Goal: Information Seeking & Learning: Learn about a topic

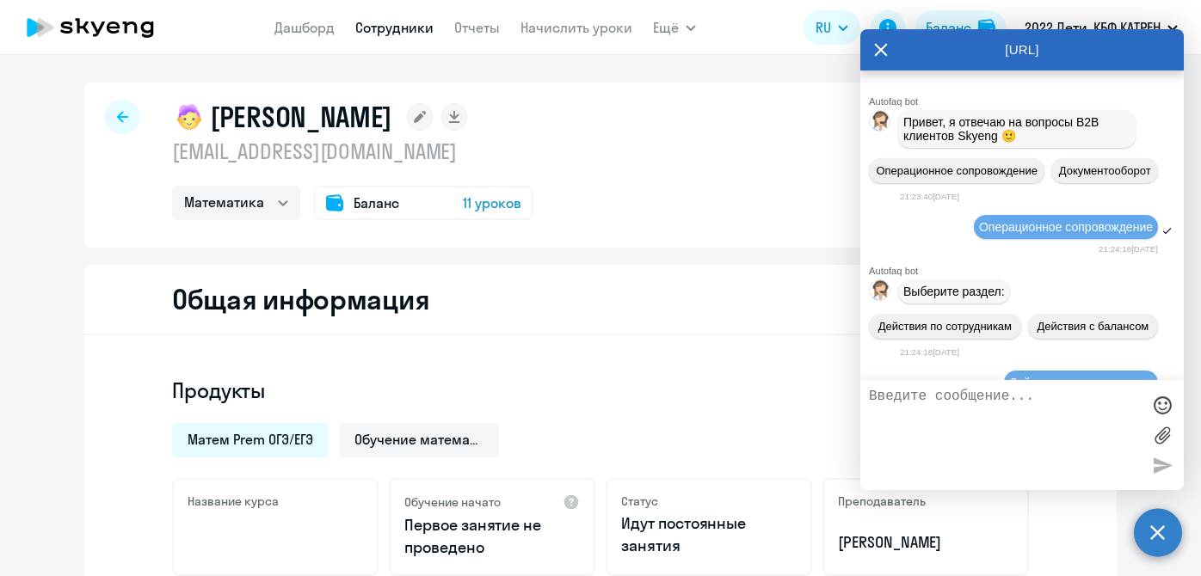
select select "math"
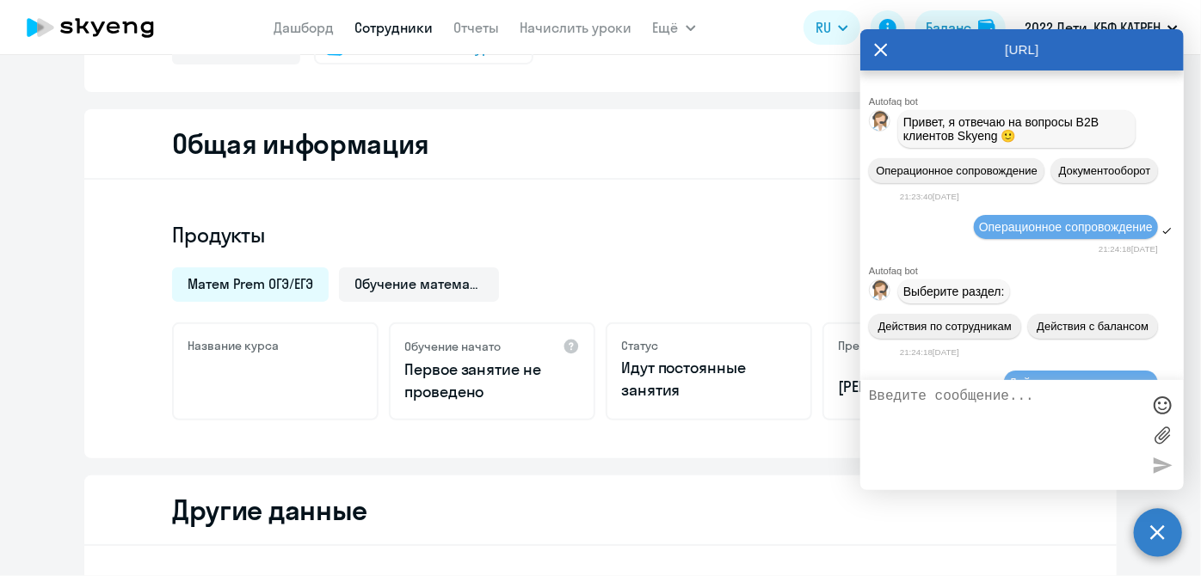
scroll to position [219462, 0]
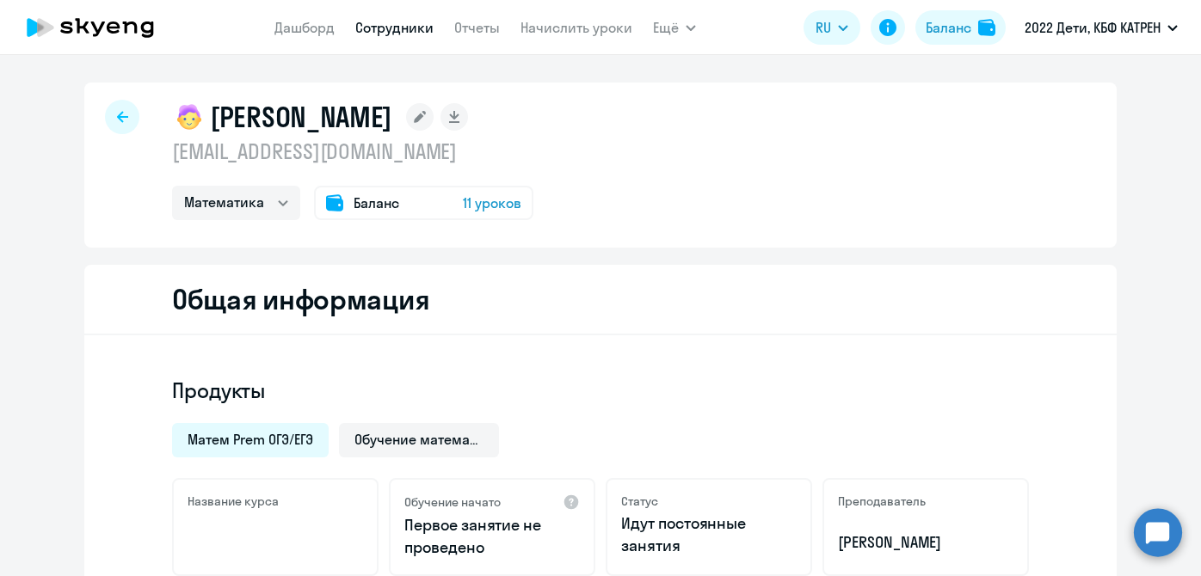
select select "math"
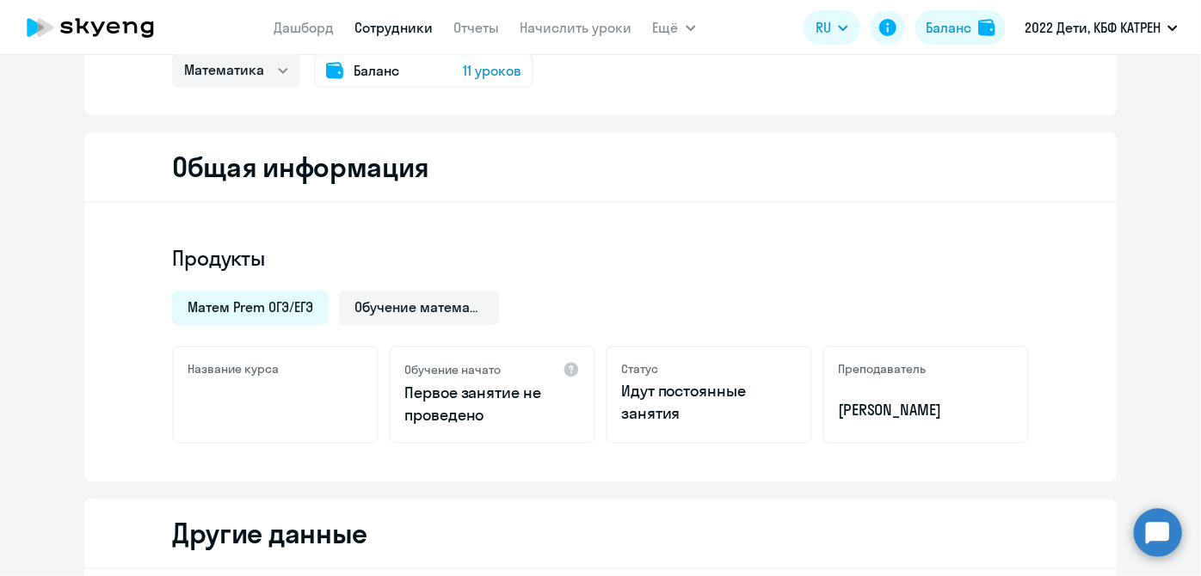
scroll to position [156, 0]
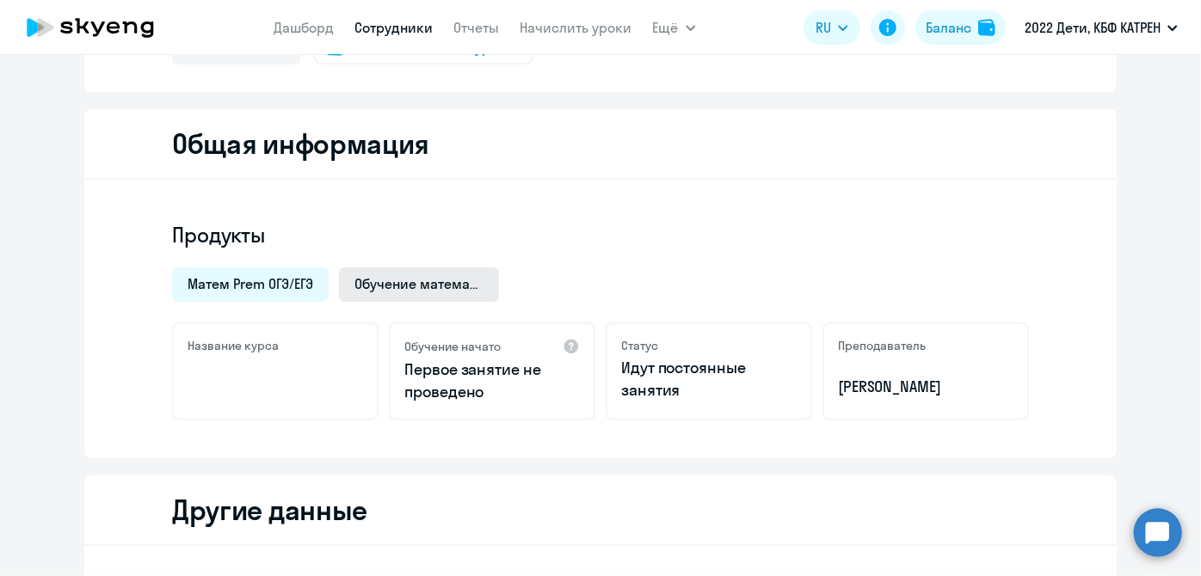
click at [419, 280] on span "Обучение математике ребенка" at bounding box center [418, 283] width 129 height 19
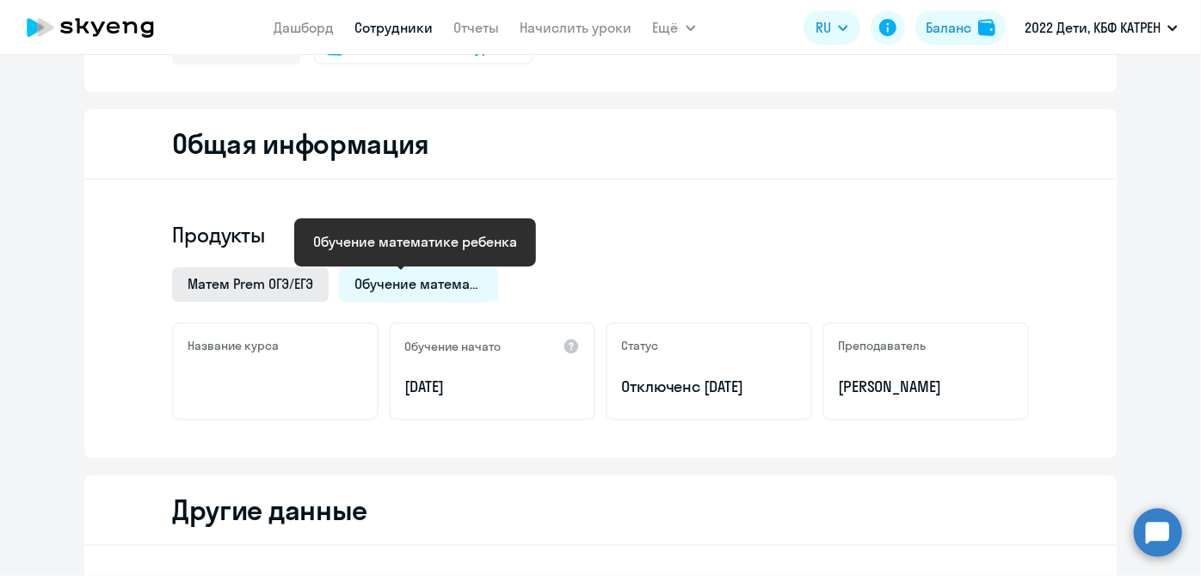
click at [262, 282] on span "Матем Prem ОГЭ/ЕГЭ" at bounding box center [251, 283] width 126 height 19
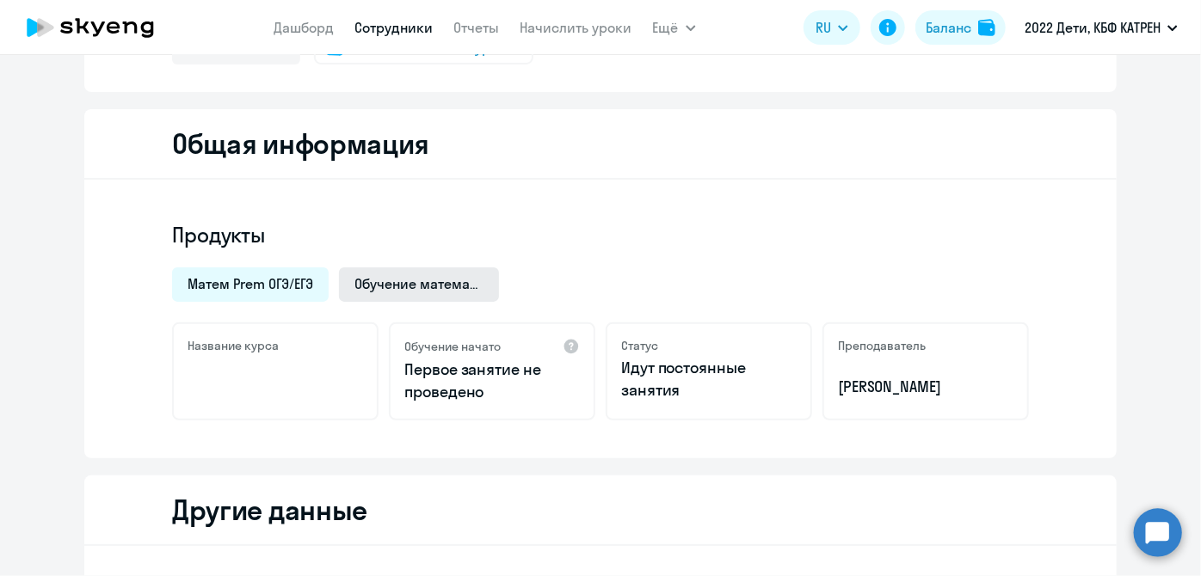
scroll to position [680, 0]
